Goal: Transaction & Acquisition: Obtain resource

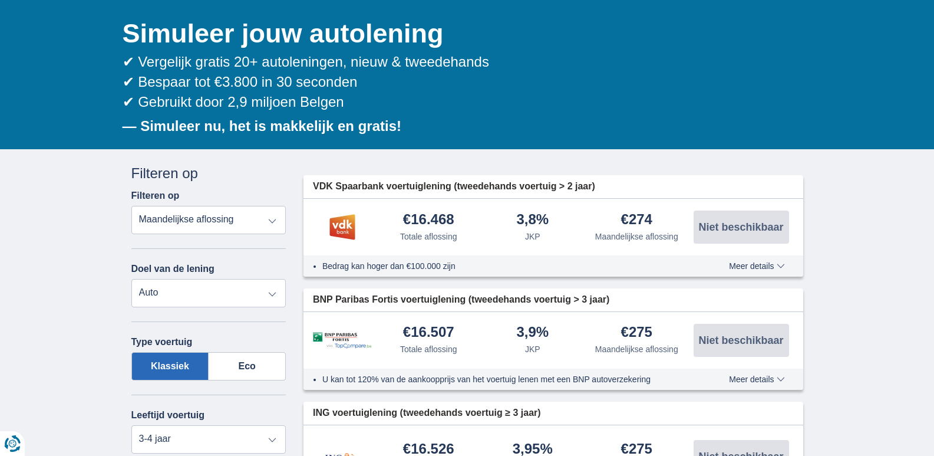
scroll to position [118, 0]
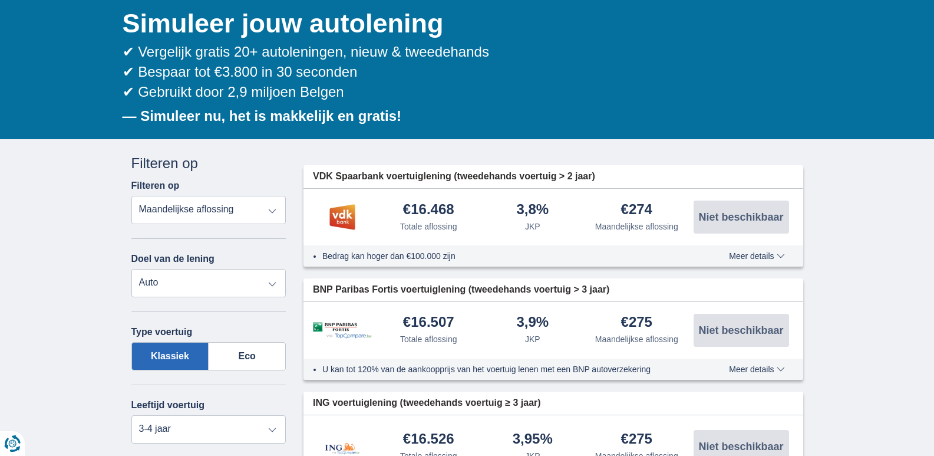
click at [183, 206] on select "Totale aflossing JKP Maandelijkse aflossing" at bounding box center [208, 210] width 155 height 28
click at [131, 196] on select "Totale aflossing JKP Maandelijkse aflossing" at bounding box center [208, 210] width 155 height 28
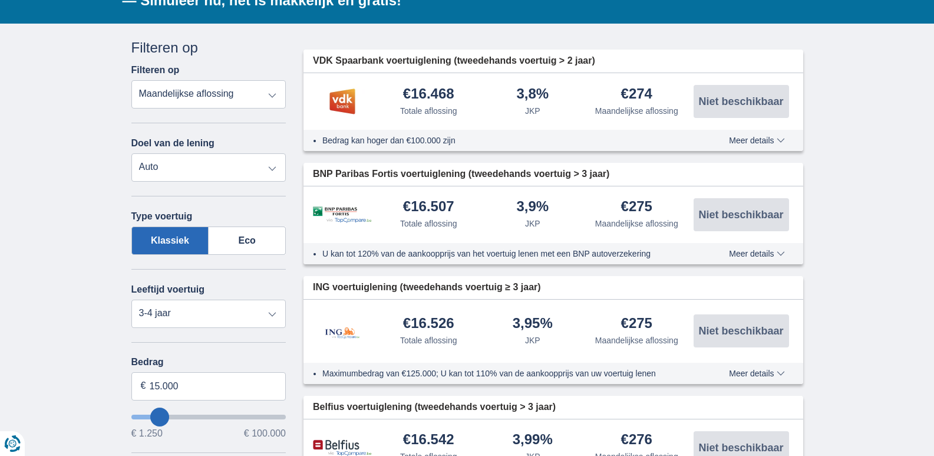
scroll to position [295, 0]
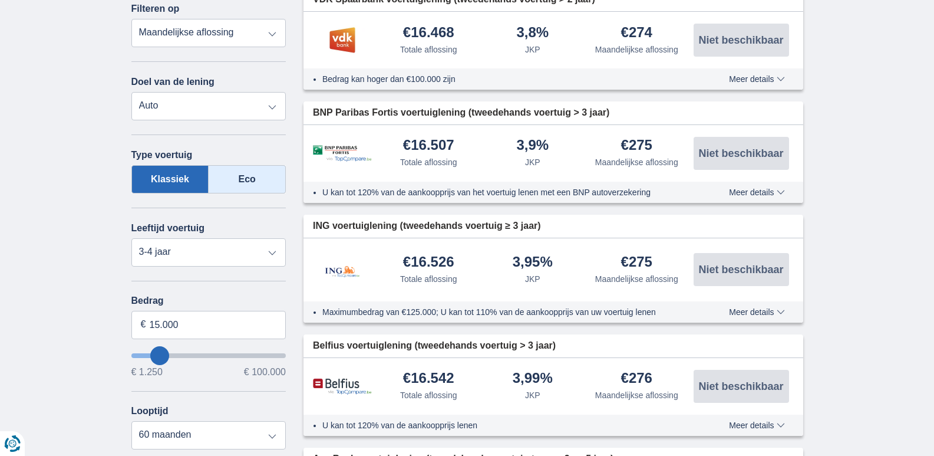
click at [228, 185] on label "Eco" at bounding box center [247, 179] width 77 height 28
click at [0, 0] on input "Eco" at bounding box center [0, 0] width 0 height 0
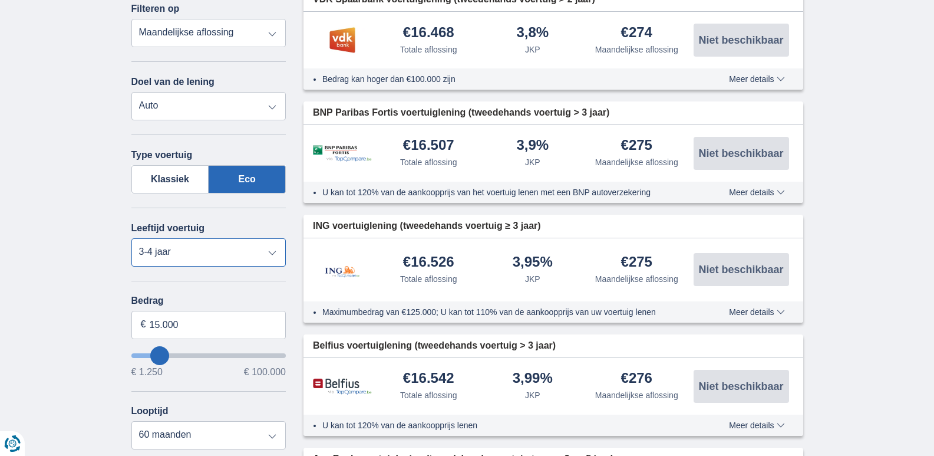
click at [196, 257] on select "Nieuw 0-1 jaar 1-2 jaar 2-3 jaar 3-4 jaar 4-5 jaar 5+ jaar" at bounding box center [208, 252] width 155 height 28
click at [131, 238] on select "Nieuw 0-1 jaar 1-2 jaar 2-3 jaar 3-4 jaar 4-5 jaar 5+ jaar" at bounding box center [208, 252] width 155 height 28
click at [259, 253] on select "Nieuw 0-1 jaar 1-2 jaar 2-3 jaar 3-4 jaar 4-5 jaar 5+ jaar" at bounding box center [208, 252] width 155 height 28
select select "1-2"
click at [131, 238] on select "Nieuw 0-1 jaar 1-2 jaar 2-3 jaar 3-4 jaar 4-5 jaar 5+ jaar" at bounding box center [208, 252] width 155 height 28
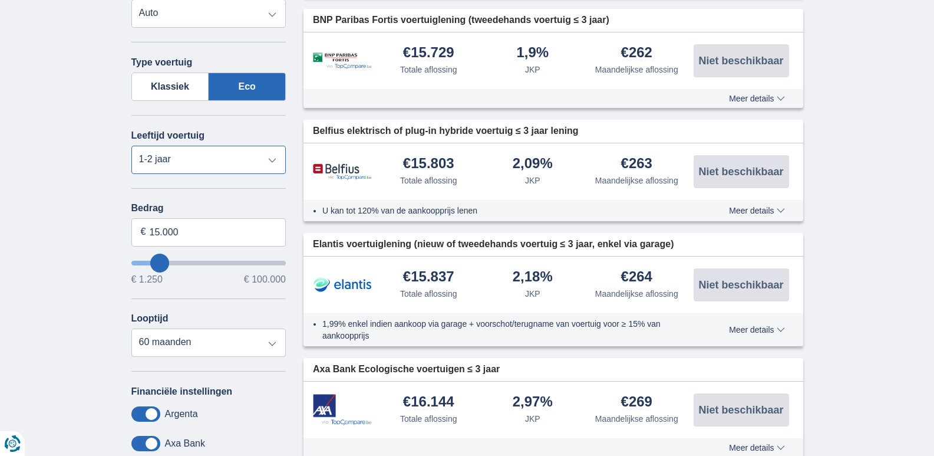
scroll to position [413, 0]
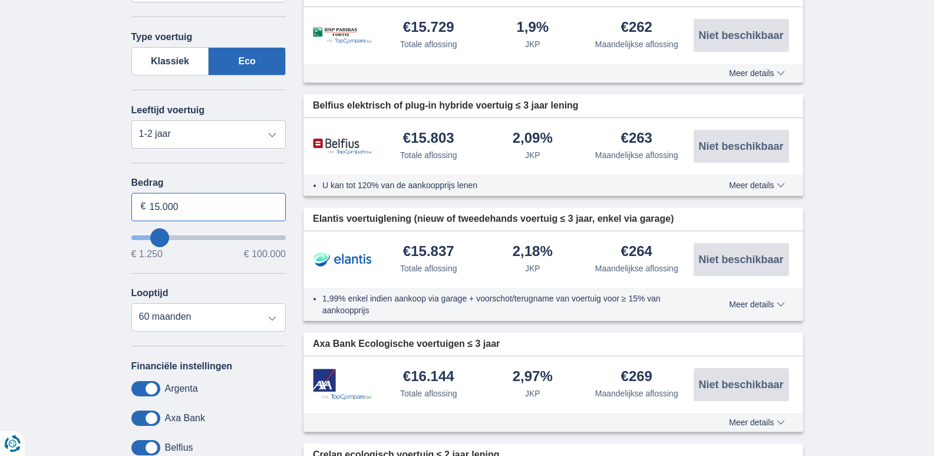
click at [215, 208] on input "15.000" at bounding box center [208, 207] width 155 height 28
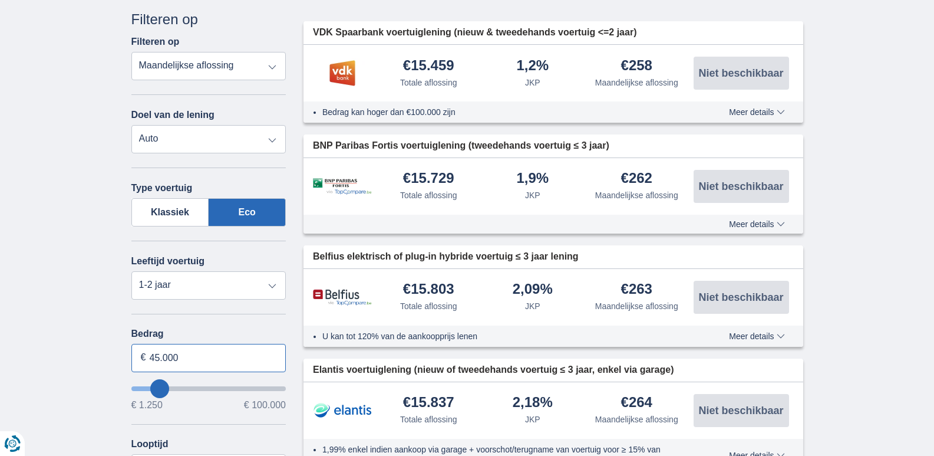
scroll to position [295, 0]
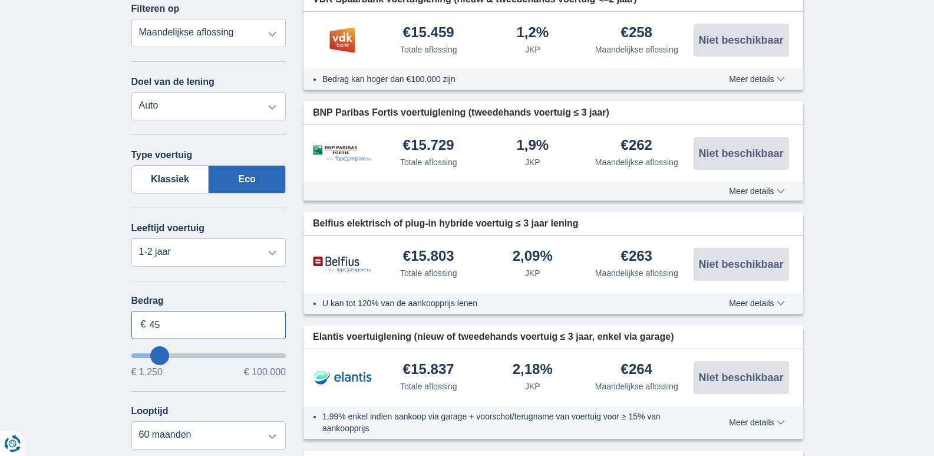
type input "4"
type input "50.000"
type input "50250"
select select "120"
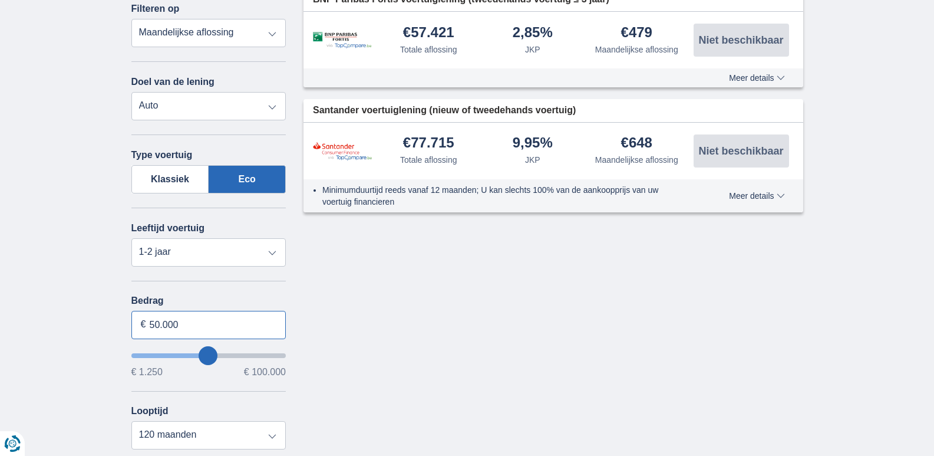
click at [180, 329] on input "50.000" at bounding box center [208, 325] width 155 height 28
type input "45.000"
type input "45250"
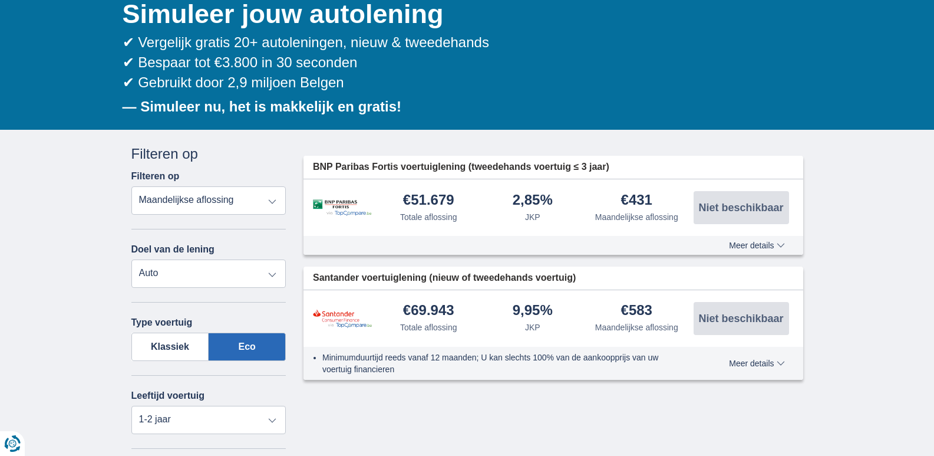
scroll to position [118, 0]
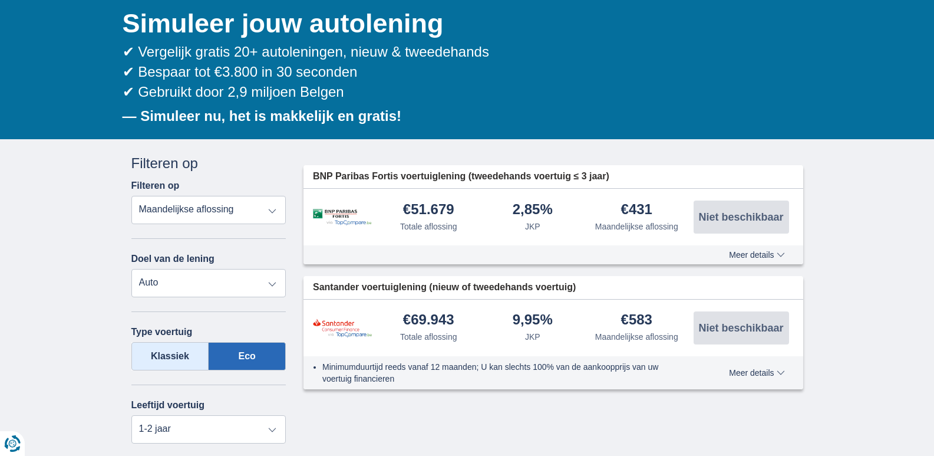
click at [169, 351] on label "Klassiek" at bounding box center [170, 356] width 78 height 28
click at [0, 0] on input "Klassiek" at bounding box center [0, 0] width 0 height 0
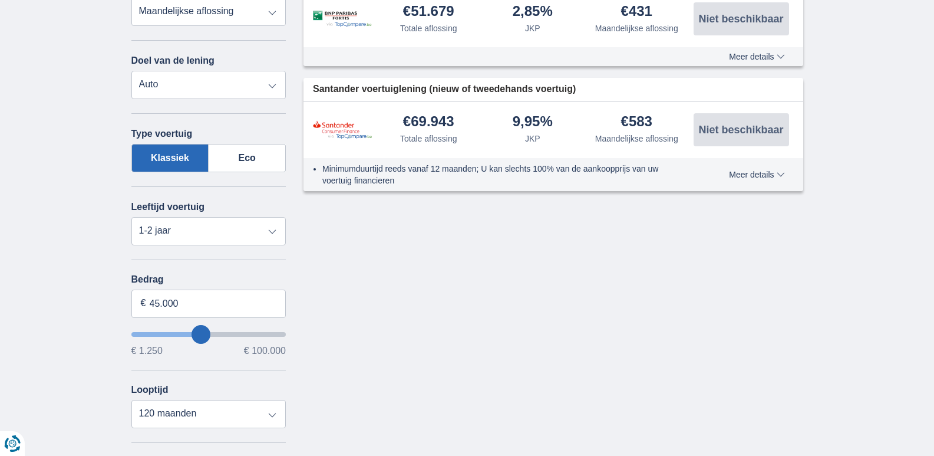
scroll to position [177, 0]
